Goal: Task Accomplishment & Management: Complete application form

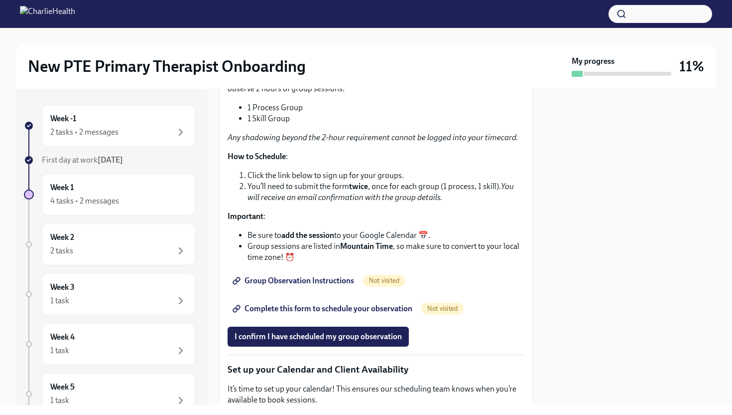
scroll to position [1550, 0]
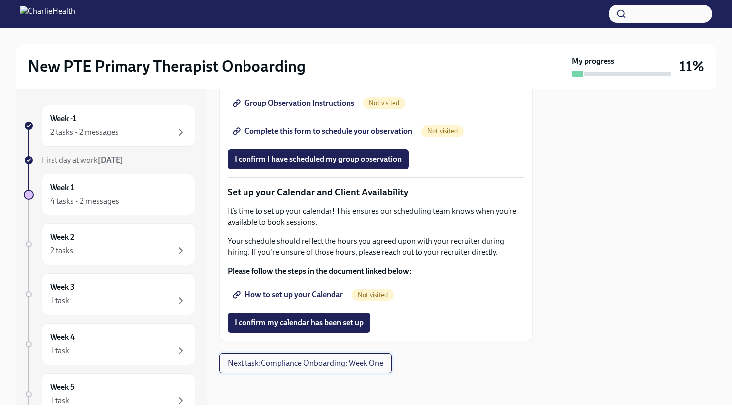
click at [282, 356] on button "Next task : Compliance Onboarding: Week One" at bounding box center [305, 363] width 173 height 20
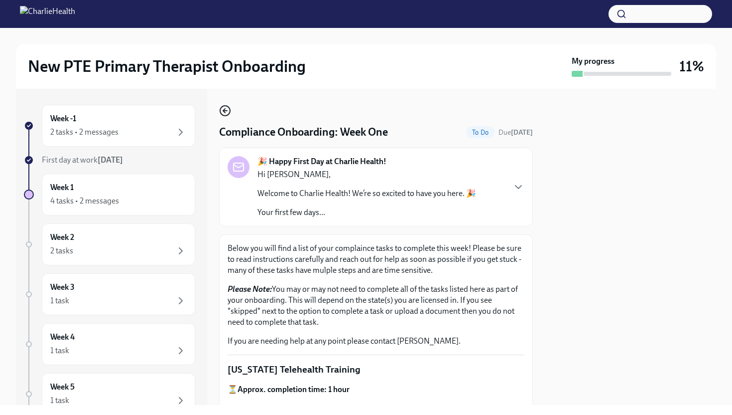
click at [227, 111] on icon "button" at bounding box center [225, 111] width 4 height 0
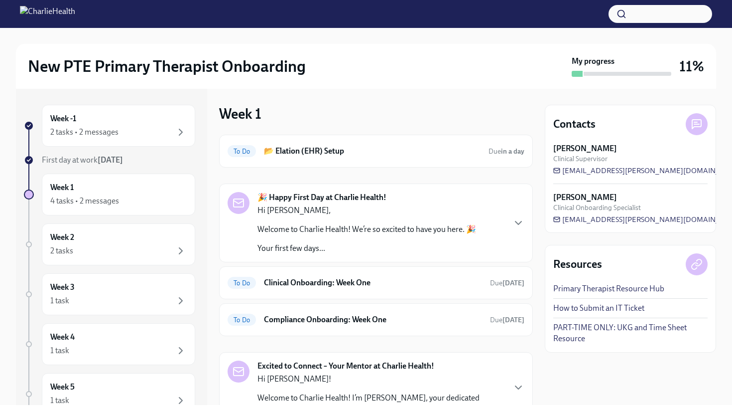
scroll to position [81, 0]
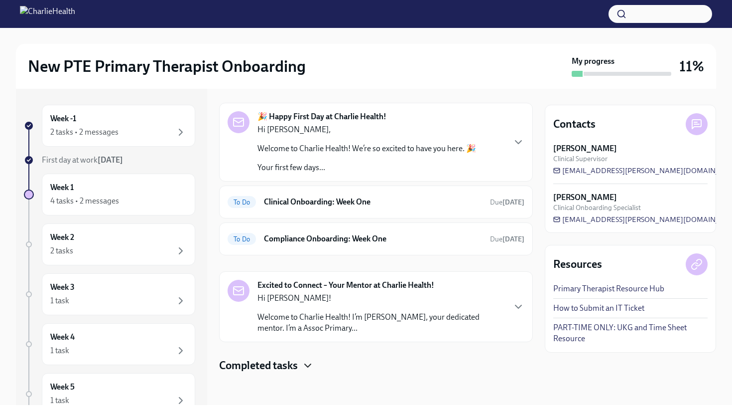
click at [309, 365] on icon "button" at bounding box center [308, 365] width 12 height 12
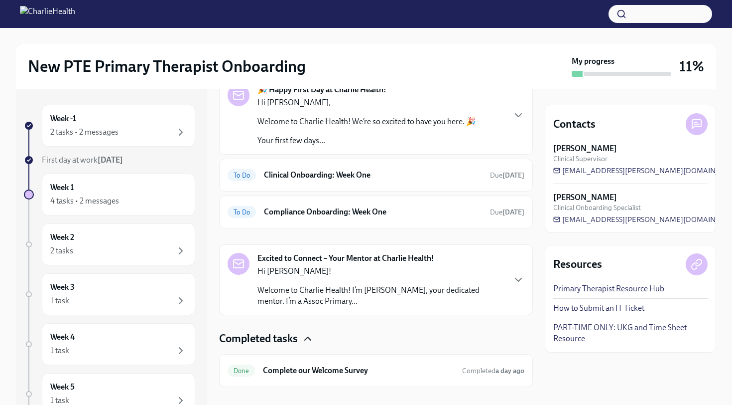
scroll to position [122, 0]
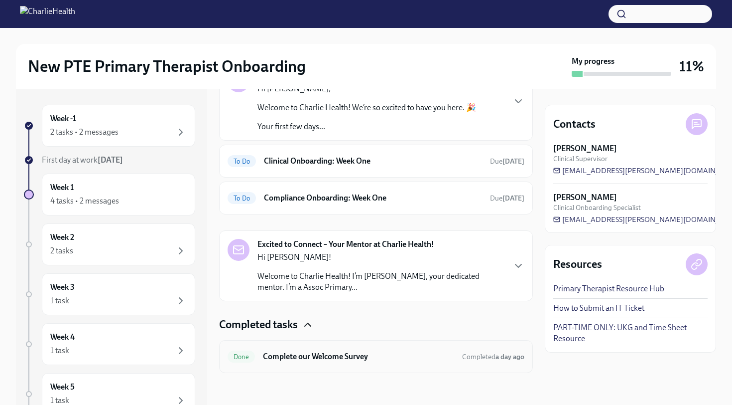
click at [363, 359] on h6 "Complete our Welcome Survey" at bounding box center [358, 356] width 191 height 11
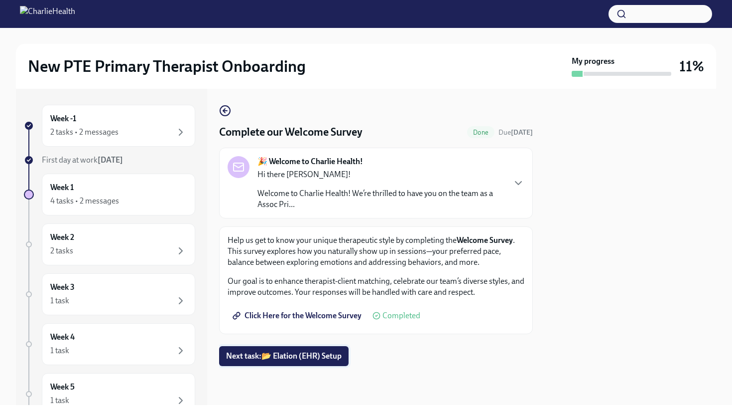
click at [335, 357] on span "Next task : 📂 Elation (EHR) Setup" at bounding box center [284, 356] width 116 height 10
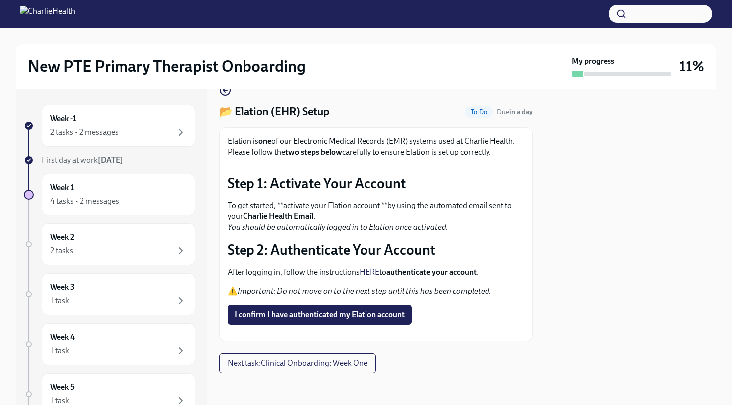
scroll to position [21, 0]
click at [365, 317] on span "I confirm I have authenticated my Elation account" at bounding box center [320, 314] width 170 height 10
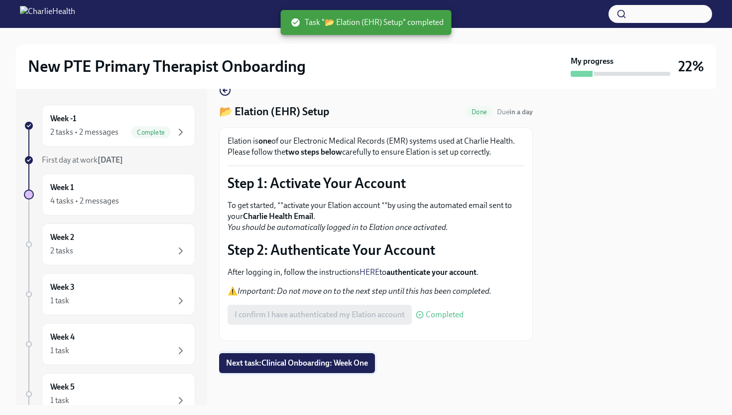
click at [359, 368] on span "Next task : Clinical Onboarding: Week One" at bounding box center [297, 363] width 142 height 10
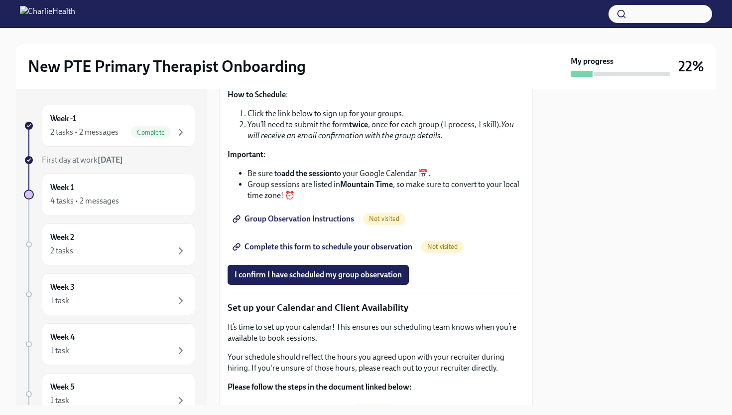
scroll to position [1354, 0]
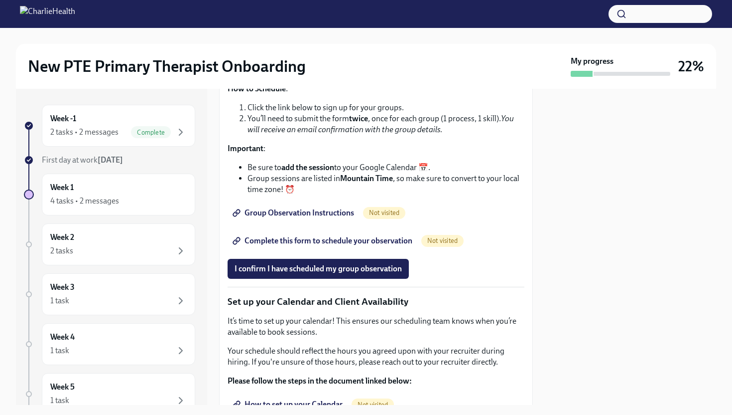
click at [335, 218] on span "Group Observation Instructions" at bounding box center [295, 213] width 120 height 10
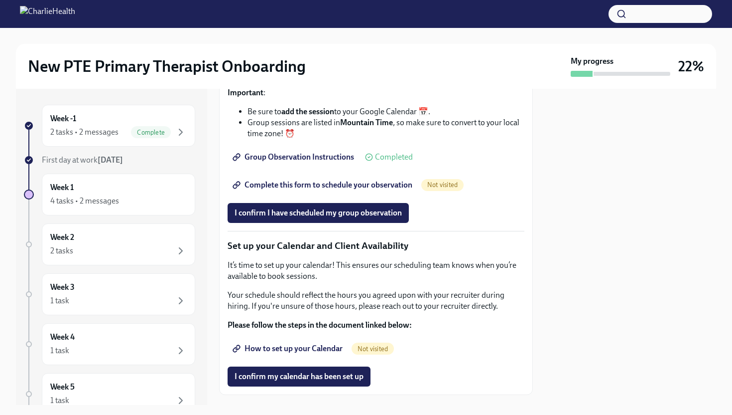
scroll to position [1410, 0]
click at [379, 189] on span "Complete this form to schedule your observation" at bounding box center [324, 184] width 178 height 10
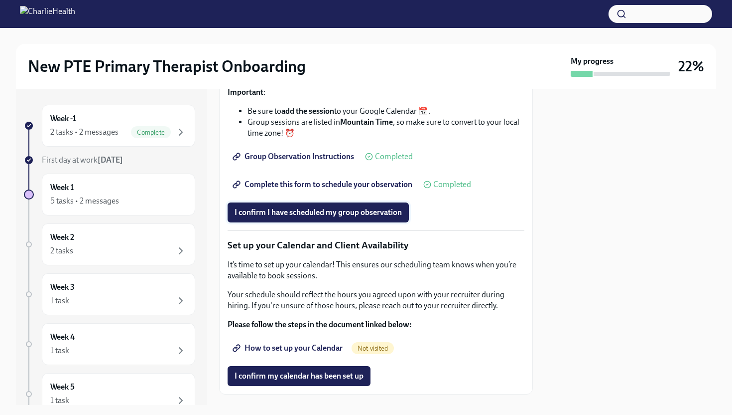
click at [325, 217] on span "I confirm I have scheduled my group observation" at bounding box center [318, 212] width 167 height 10
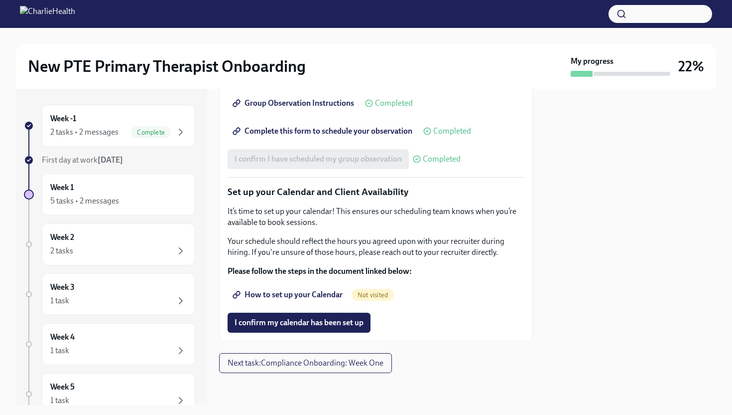
scroll to position [1550, 0]
click at [548, 285] on div at bounding box center [630, 247] width 171 height 316
click at [319, 293] on span "How to set up your Calendar" at bounding box center [289, 294] width 108 height 10
click at [329, 319] on span "I confirm my calendar has been set up" at bounding box center [299, 322] width 129 height 10
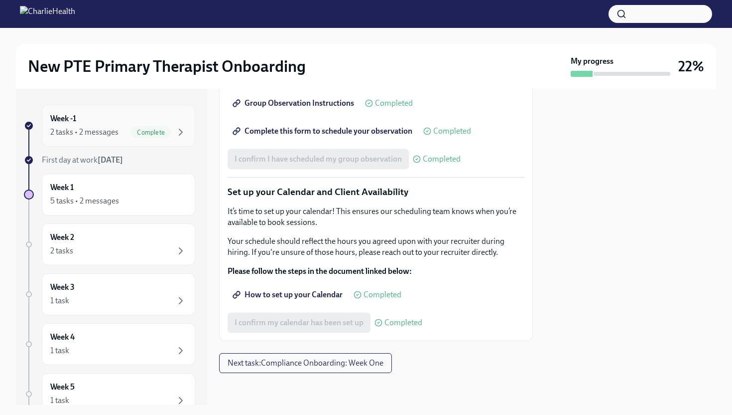
click at [158, 132] on span "Complete" at bounding box center [151, 132] width 40 height 7
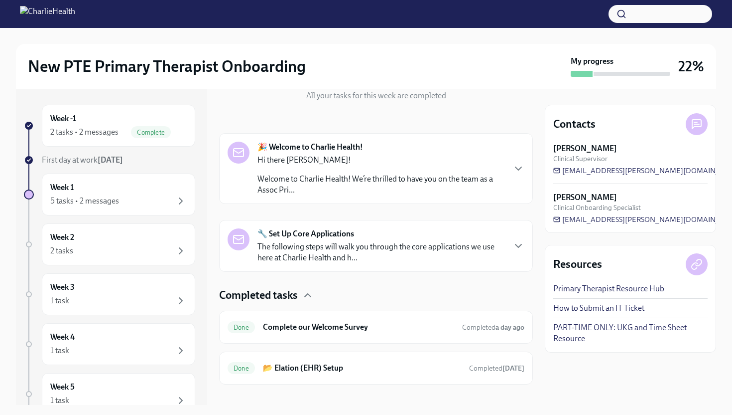
scroll to position [132, 0]
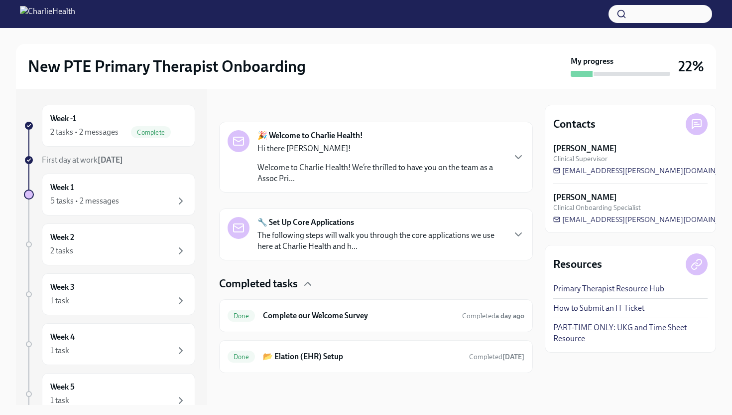
click at [410, 245] on p "The following steps will walk you through the core applications we use here at …" at bounding box center [381, 241] width 247 height 22
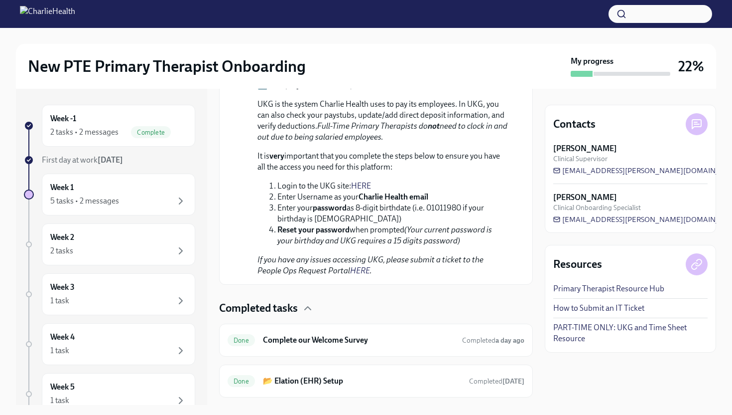
scroll to position [863, 0]
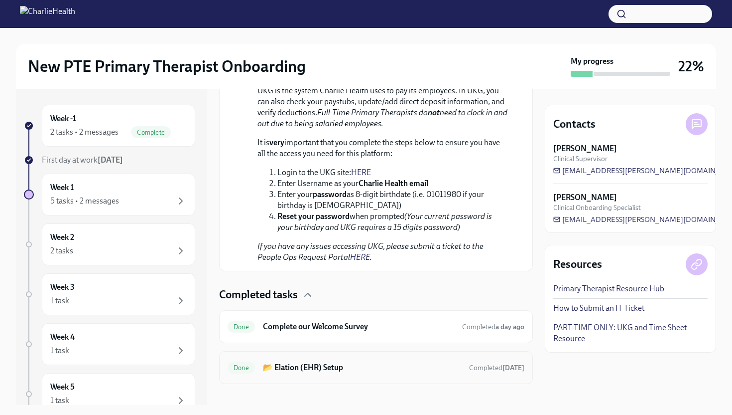
click at [326, 362] on h6 "📂 Elation (EHR) Setup" at bounding box center [362, 367] width 198 height 11
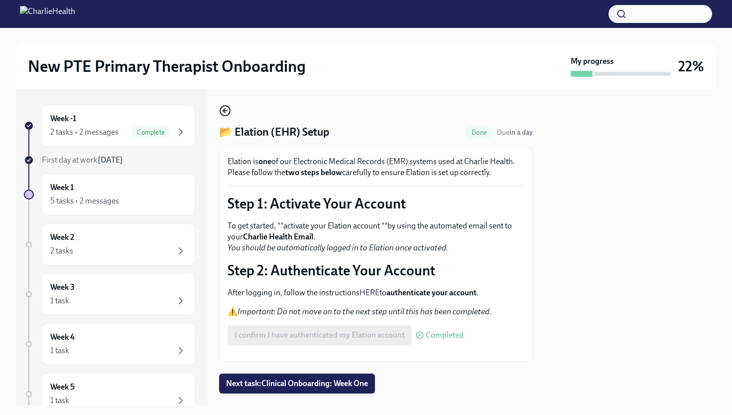
click at [222, 109] on icon "button" at bounding box center [225, 111] width 12 height 12
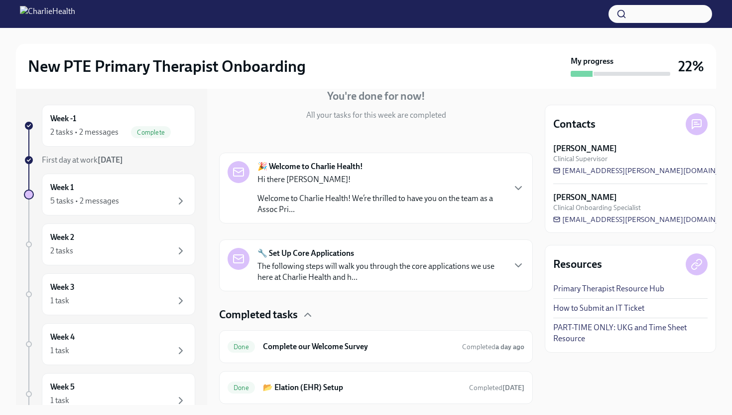
scroll to position [132, 0]
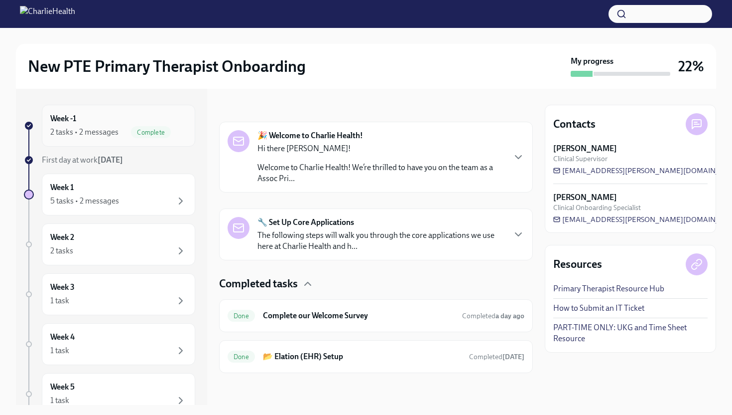
click at [140, 128] on div "Complete" at bounding box center [151, 132] width 40 height 12
click at [107, 188] on div "Week 1 5 tasks • 2 messages" at bounding box center [118, 194] width 137 height 25
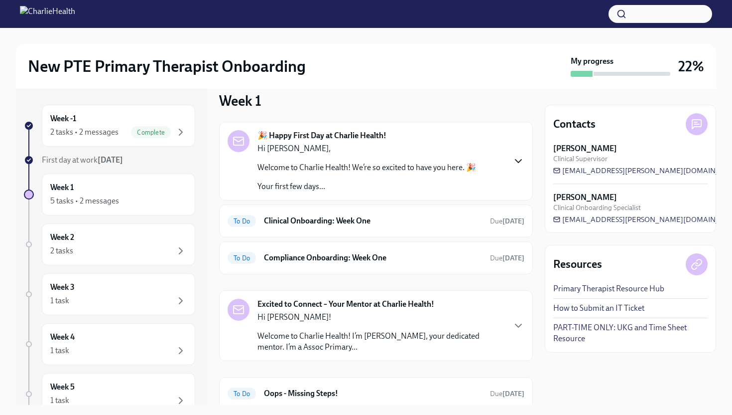
click at [520, 163] on icon "button" at bounding box center [519, 161] width 12 height 12
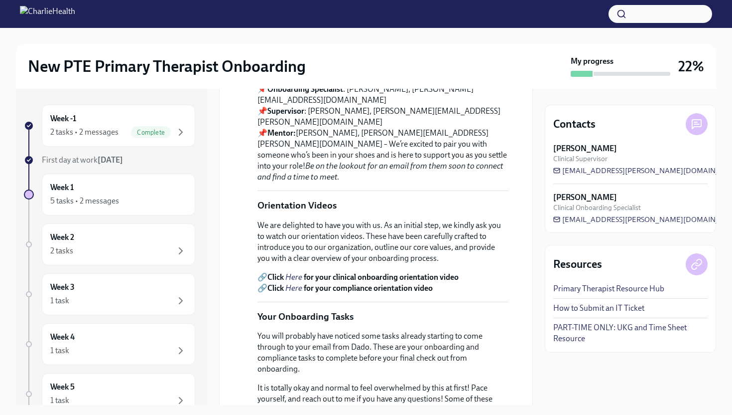
scroll to position [0, 0]
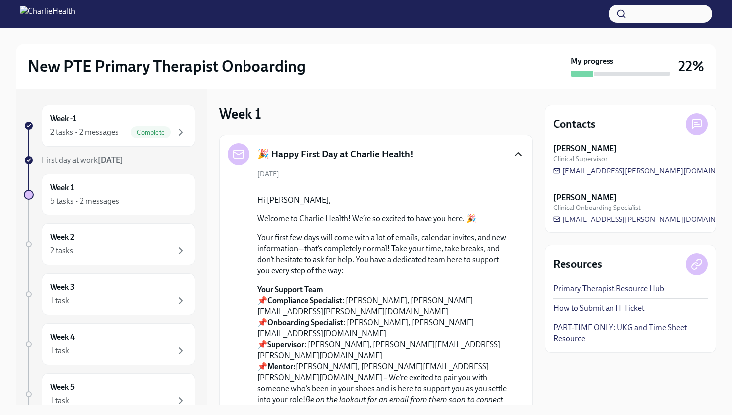
click at [518, 156] on icon "button" at bounding box center [519, 154] width 12 height 12
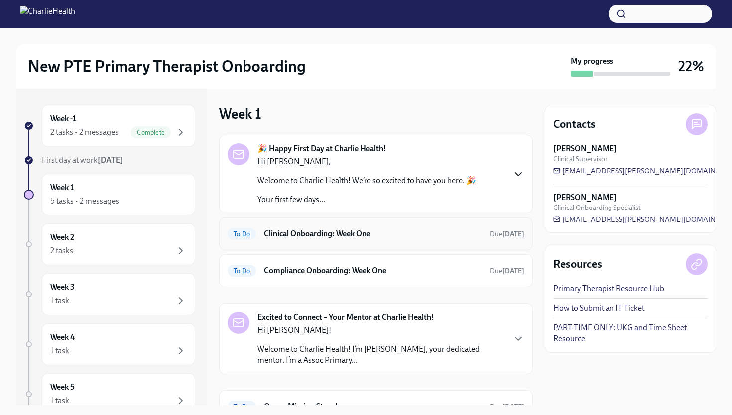
click at [440, 237] on h6 "Clinical Onboarding: Week One" at bounding box center [373, 233] width 218 height 11
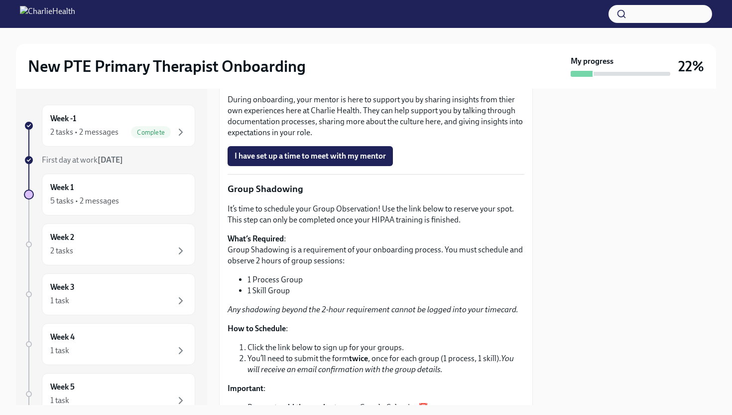
scroll to position [1114, 0]
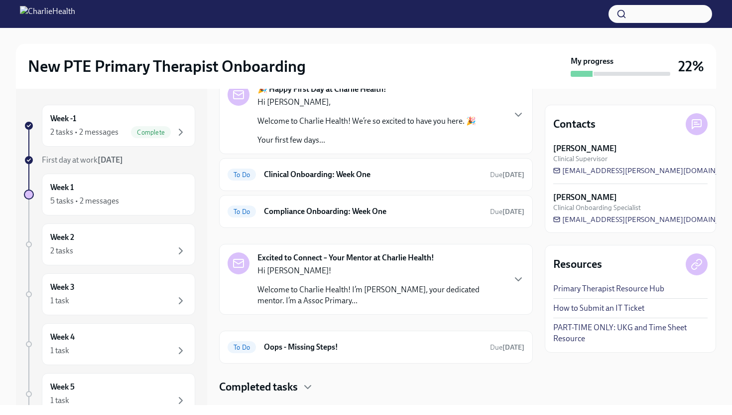
scroll to position [81, 0]
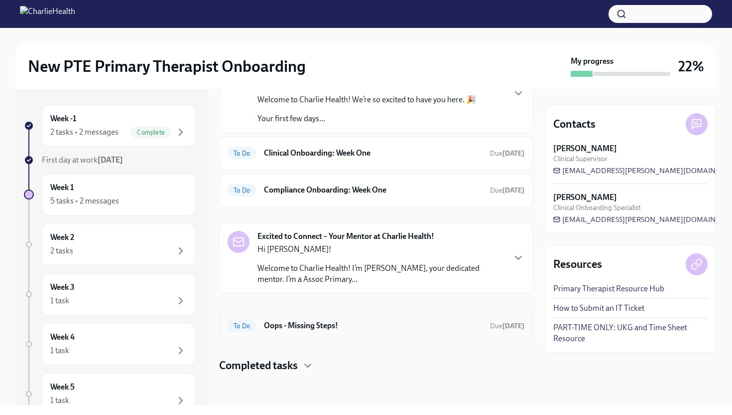
click at [296, 331] on div "To Do Oops - Missing Steps! Due in 2 days" at bounding box center [376, 325] width 297 height 16
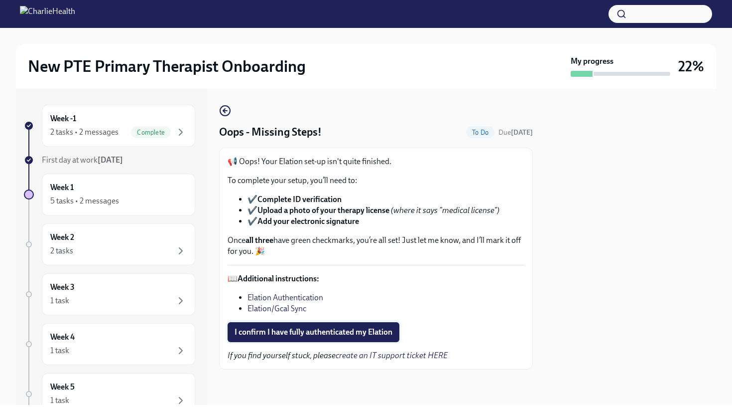
click at [326, 335] on span "I confirm I have fully authenticated my Elation" at bounding box center [314, 332] width 158 height 10
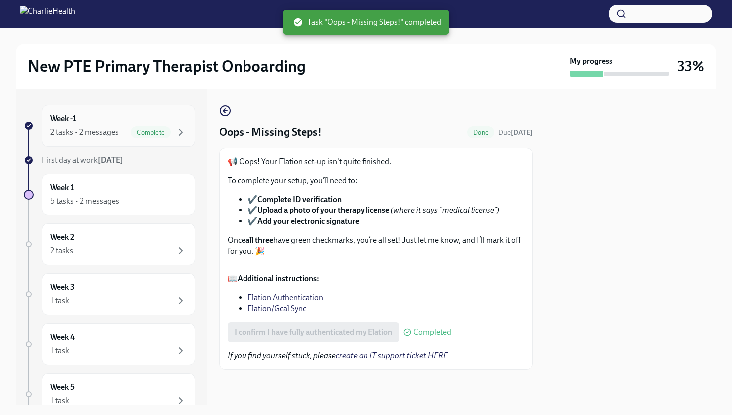
click at [115, 132] on div "2 tasks • 2 messages" at bounding box center [84, 132] width 68 height 11
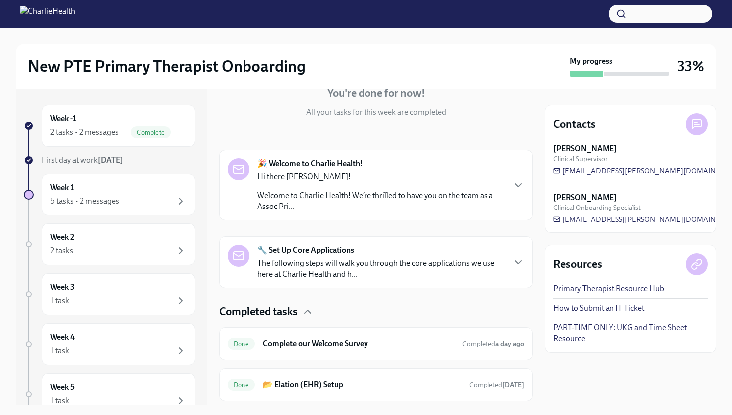
scroll to position [132, 0]
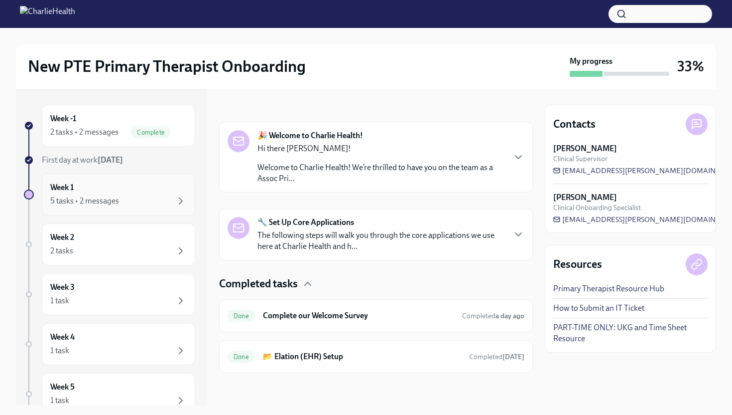
click at [146, 201] on div "5 tasks • 2 messages" at bounding box center [118, 201] width 137 height 12
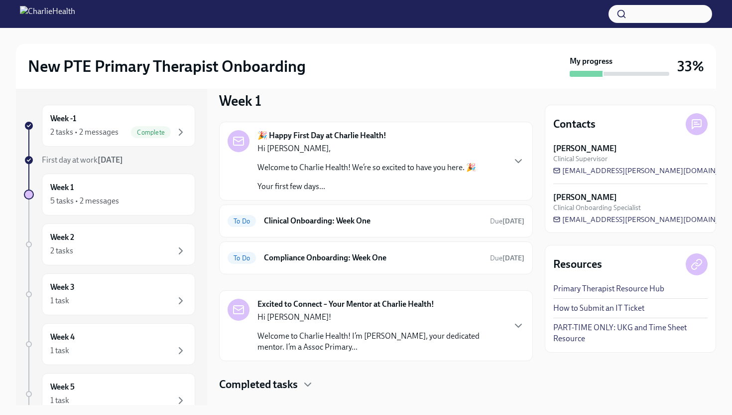
click at [308, 350] on p "Welcome to Charlie Health! I’m [PERSON_NAME], your dedicated mentor. I’m a Asso…" at bounding box center [381, 341] width 247 height 22
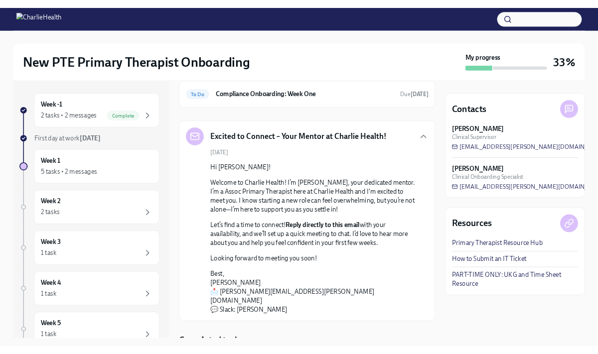
scroll to position [196, 0]
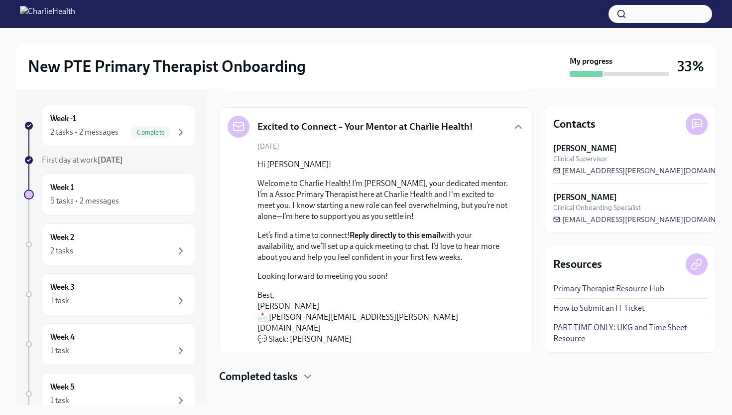
click at [415, 252] on p "Let’s find a time to connect! Reply directly to this email with your availabili…" at bounding box center [383, 246] width 251 height 33
